Goal: Information Seeking & Learning: Check status

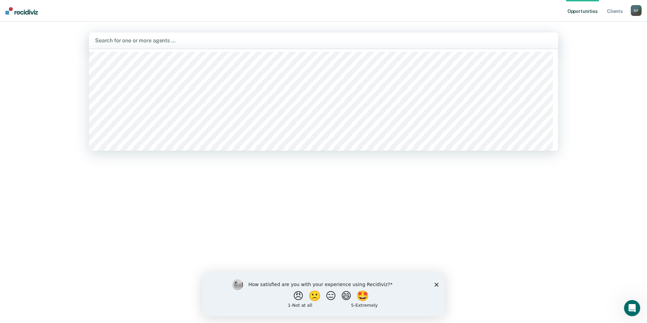
click at [163, 42] on div at bounding box center [323, 41] width 457 height 8
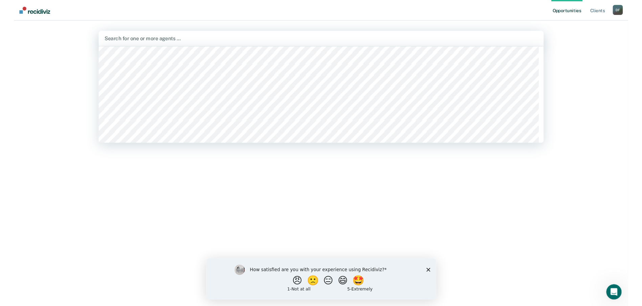
scroll to position [264, 0]
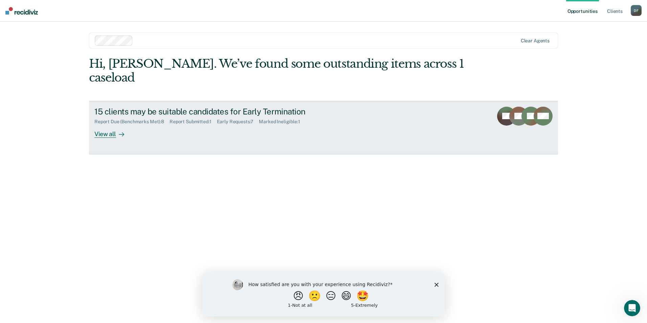
click at [107, 125] on div "View all" at bounding box center [113, 131] width 38 height 13
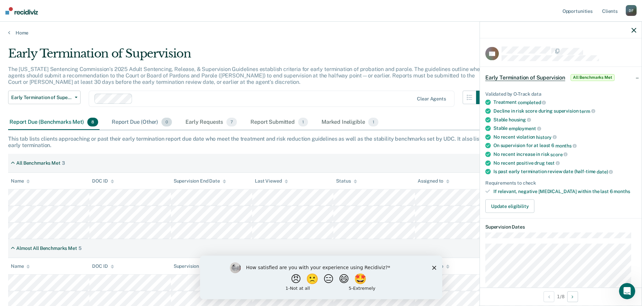
click at [141, 118] on div "Report Due (Other) 0" at bounding box center [141, 122] width 63 height 15
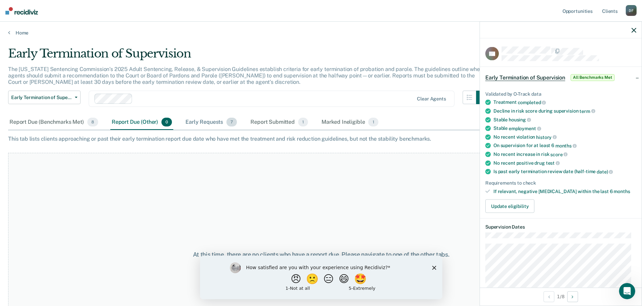
click at [199, 119] on div "Early Requests 7" at bounding box center [211, 122] width 54 height 15
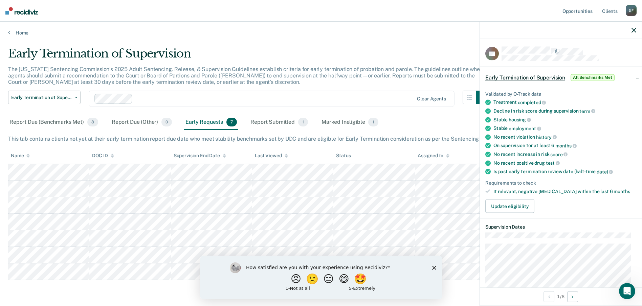
click at [635, 32] on icon "button" at bounding box center [633, 30] width 5 height 5
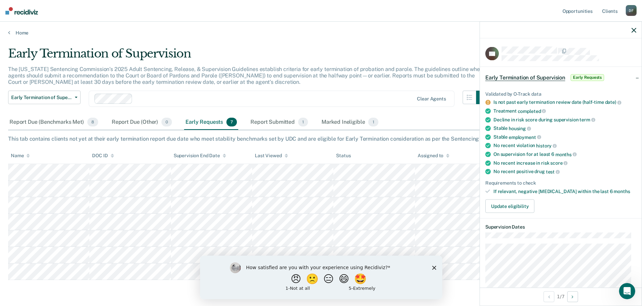
click at [434, 267] on polygon "Close survey" at bounding box center [434, 268] width 4 height 4
